Goal: Communication & Community: Answer question/provide support

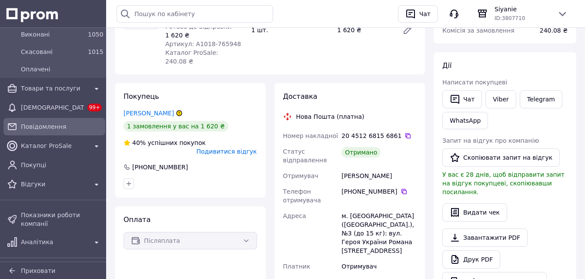
scroll to position [131, 0]
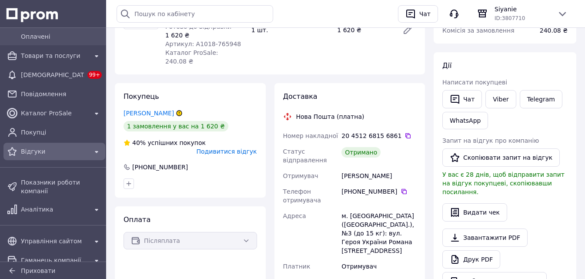
click at [60, 156] on div "Відгуки" at bounding box center [54, 151] width 71 height 12
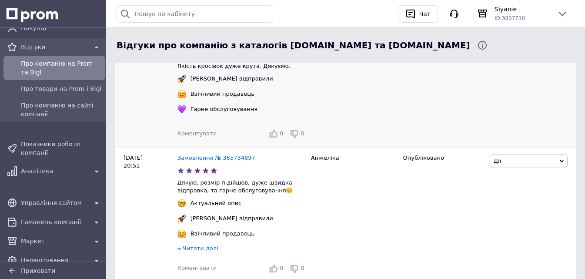
scroll to position [218, 0]
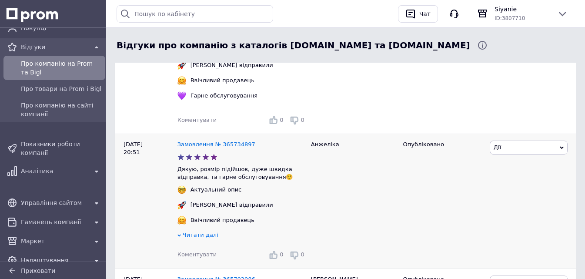
click at [195, 238] on span "Читати далі" at bounding box center [201, 235] width 36 height 7
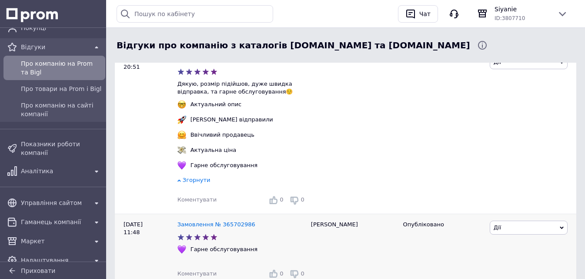
scroll to position [305, 0]
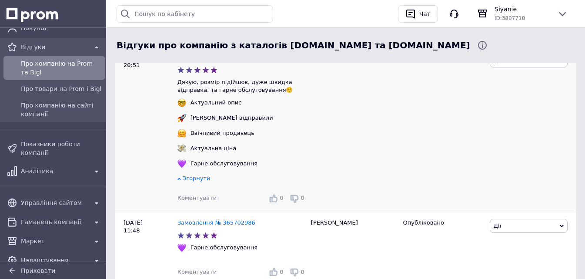
click at [204, 201] on span "Коментувати" at bounding box center [197, 198] width 39 height 7
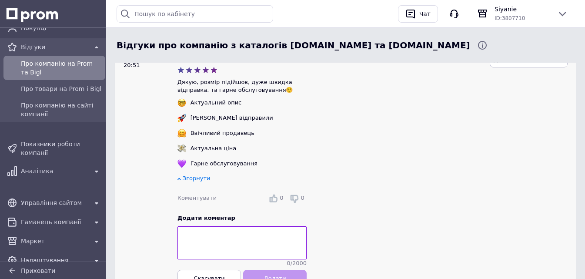
click at [218, 242] on textarea at bounding box center [242, 242] width 129 height 33
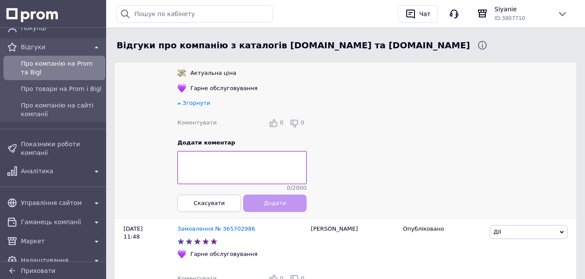
scroll to position [392, 0]
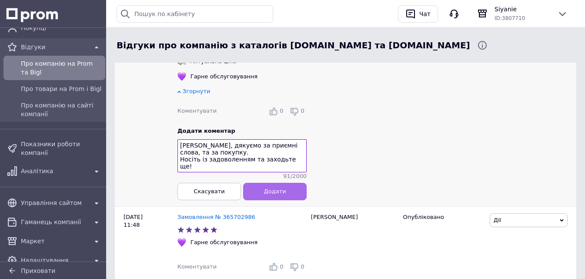
type textarea "Анжеліко, дякуємо за приємні слова, та за покупку. Носіть із задоволенням та за…"
click at [272, 195] on span "Додати" at bounding box center [275, 191] width 22 height 7
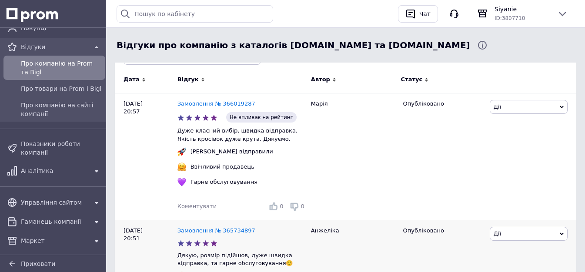
scroll to position [131, 0]
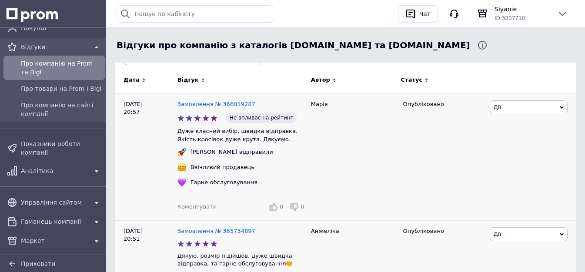
click at [202, 210] on span "Коментувати" at bounding box center [197, 207] width 39 height 7
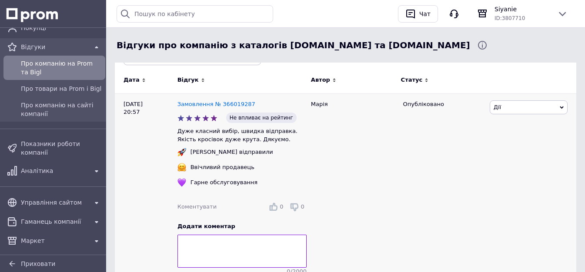
click at [226, 252] on textarea at bounding box center [242, 251] width 129 height 33
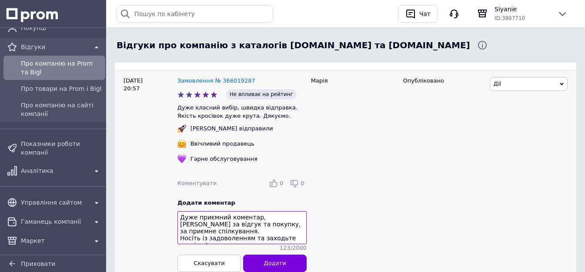
scroll to position [174, 0]
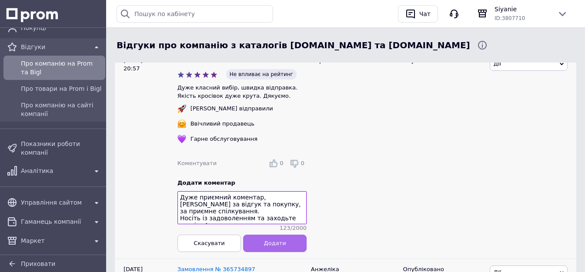
type textarea "Дуже приємний коментар, Дякуємо за відгук та покупку, за приємне спілкування. Н…"
click at [271, 252] on button "Додати" at bounding box center [275, 243] width 64 height 17
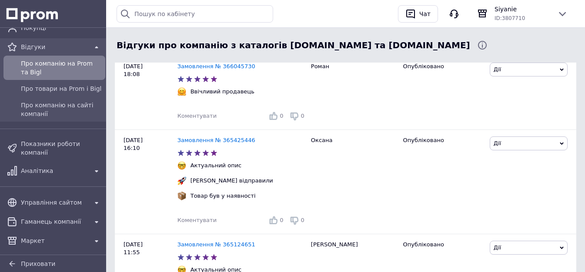
scroll to position [870, 0]
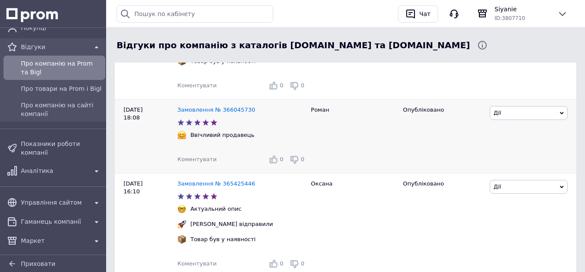
click at [199, 156] on span "Коментувати" at bounding box center [197, 159] width 39 height 7
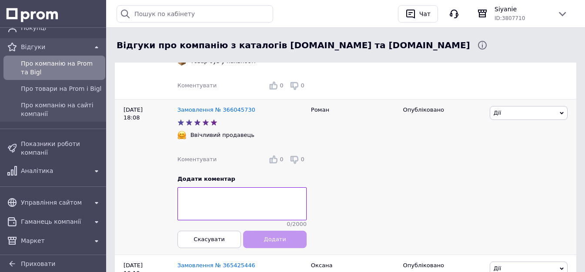
click at [213, 188] on textarea at bounding box center [242, 204] width 129 height 33
type textarea "д"
type textarea "Дякую Романе!"
click at [277, 236] on span "Додати" at bounding box center [275, 239] width 22 height 7
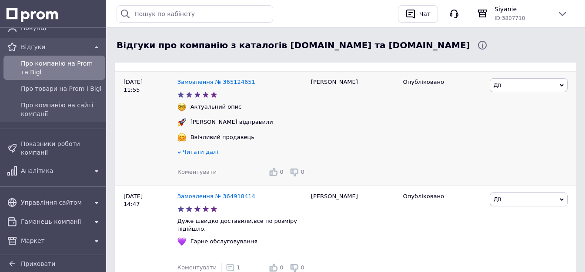
scroll to position [1175, 0]
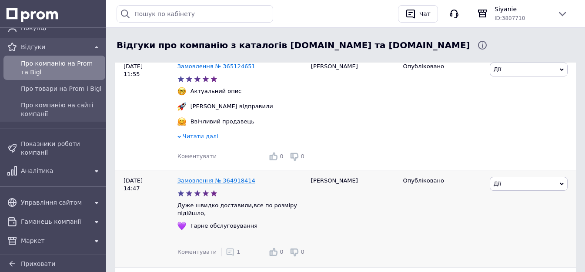
click at [245, 178] on link "Замовлення № 364918414" at bounding box center [217, 181] width 78 height 7
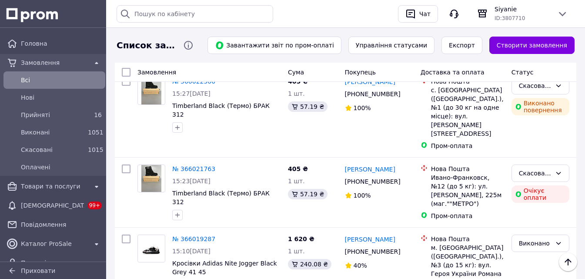
scroll to position [1629, 0]
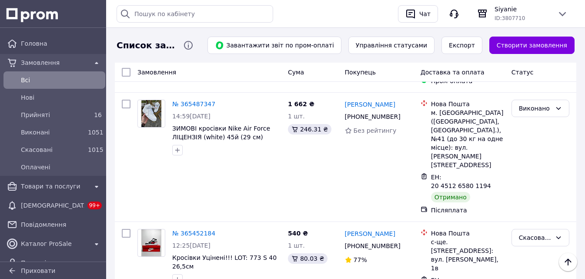
scroll to position [1219, 0]
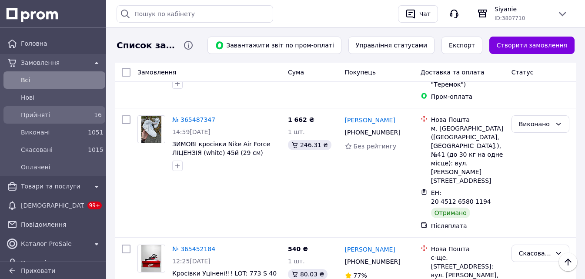
click at [68, 118] on span "Прийняті" at bounding box center [53, 115] width 64 height 9
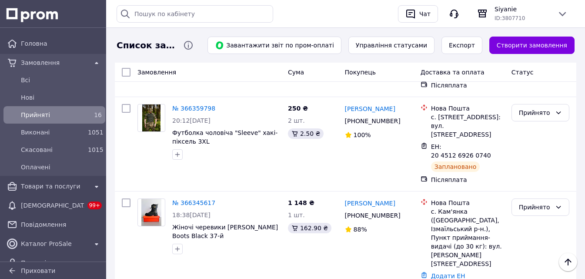
scroll to position [218, 0]
